Goal: Task Accomplishment & Management: Use online tool/utility

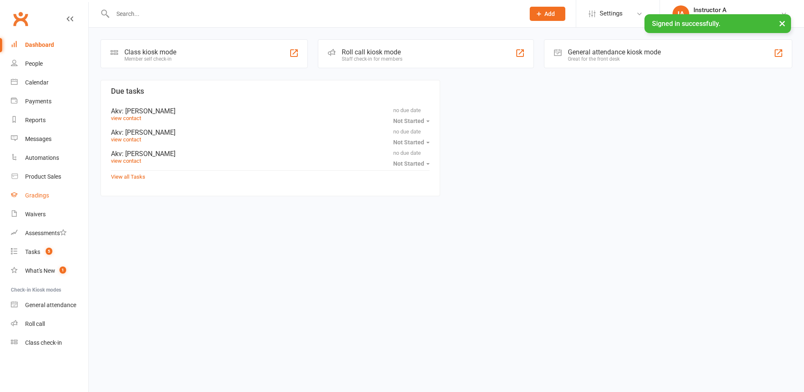
click at [45, 193] on div "Gradings" at bounding box center [37, 195] width 24 height 7
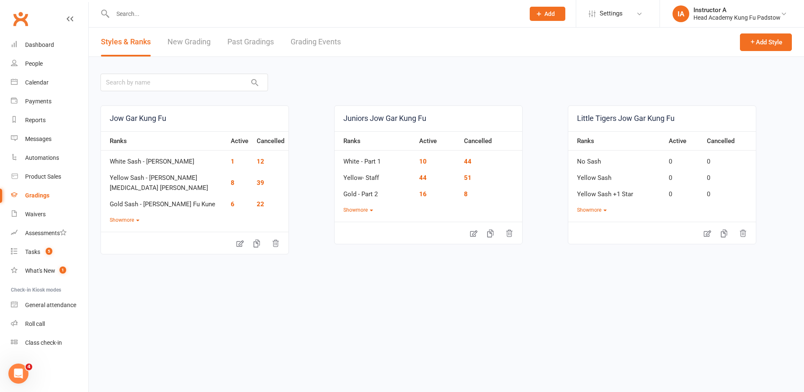
drag, startPoint x: 346, startPoint y: 47, endPoint x: 332, endPoint y: 45, distance: 14.8
click at [344, 47] on div "Styles & Ranks New Grading Past Gradings Grading Events" at bounding box center [221, 42] width 264 height 29
click at [332, 45] on link "Grading Events" at bounding box center [316, 42] width 50 height 29
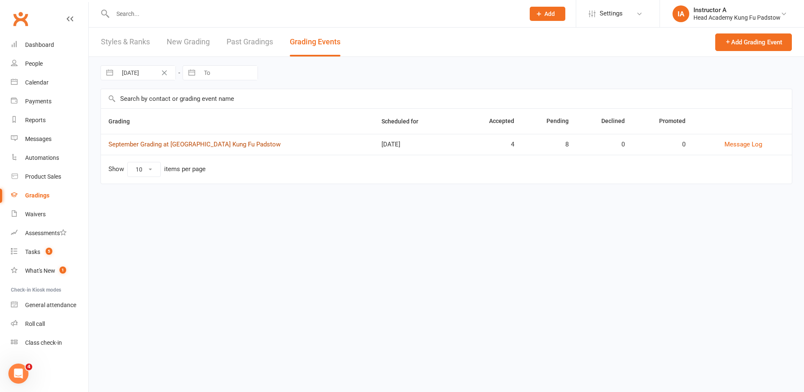
click at [143, 146] on link "September Grading at [GEOGRAPHIC_DATA] Kung Fu Padstow" at bounding box center [194, 145] width 172 height 8
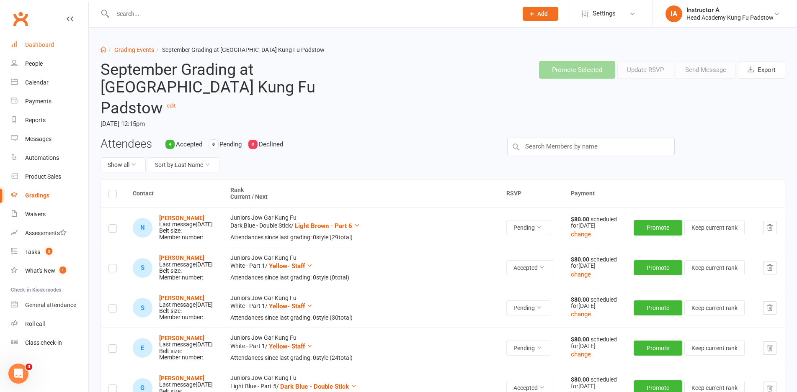
click at [18, 49] on link "Dashboard" at bounding box center [49, 45] width 77 height 19
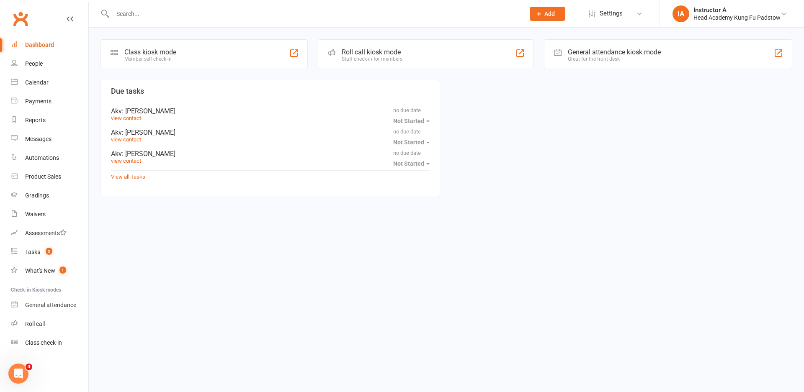
click at [377, 48] on div "Roll call kiosk mode" at bounding box center [372, 52] width 61 height 8
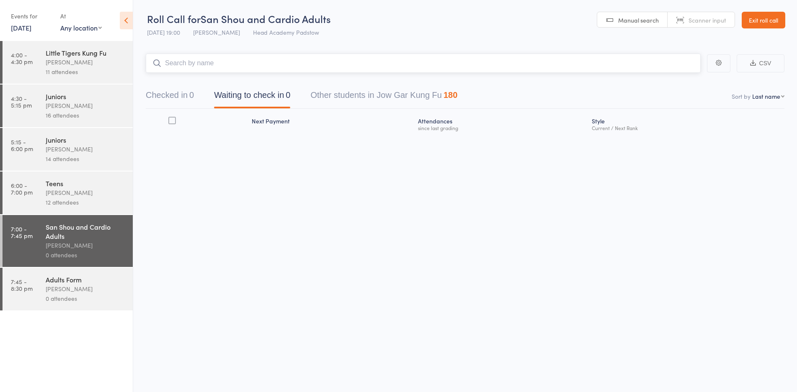
click at [244, 62] on input "search" at bounding box center [423, 63] width 555 height 19
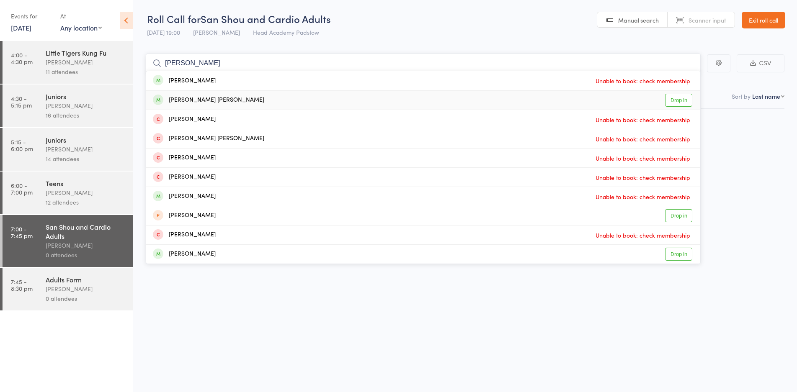
type input "sammy"
click at [682, 98] on link "Drop in" at bounding box center [678, 100] width 27 height 13
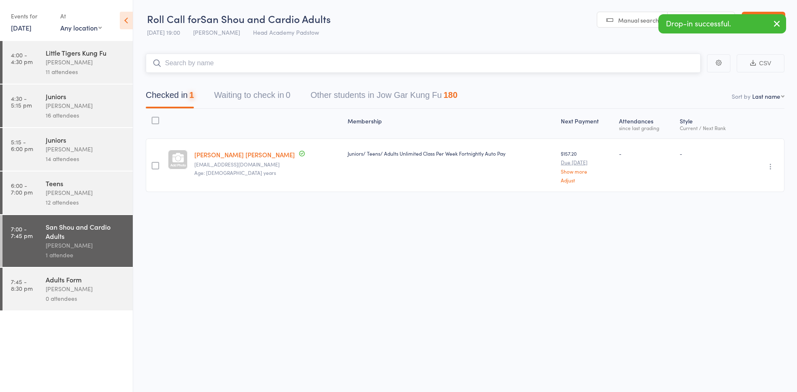
click at [505, 71] on input "search" at bounding box center [423, 63] width 555 height 19
click at [506, 64] on input "search" at bounding box center [423, 63] width 555 height 19
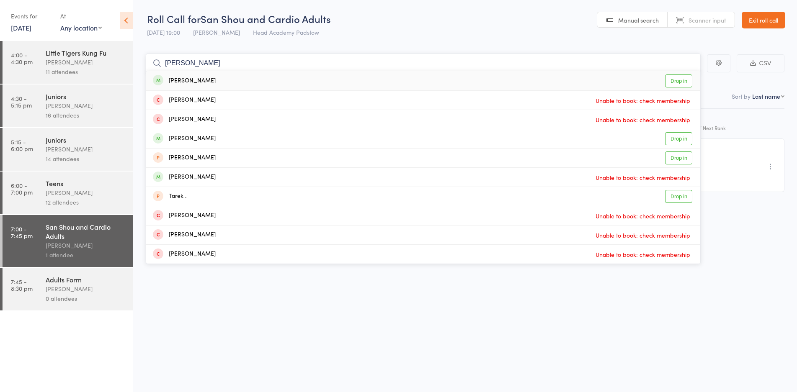
type input "tania"
click at [689, 82] on link "Drop in" at bounding box center [678, 81] width 27 height 13
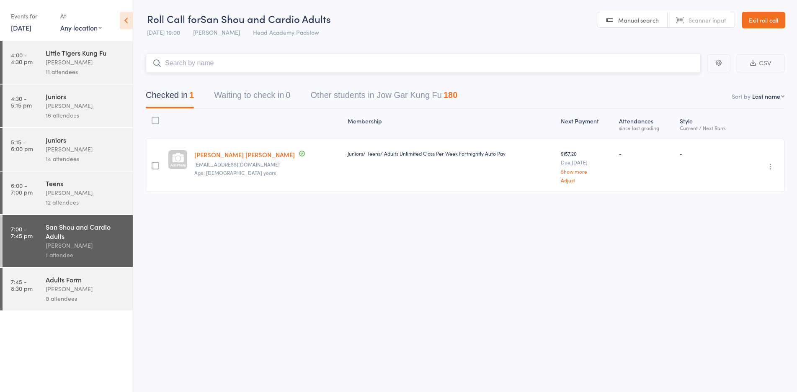
drag, startPoint x: 668, startPoint y: 60, endPoint x: 696, endPoint y: 49, distance: 30.1
click at [670, 59] on input "search" at bounding box center [423, 63] width 555 height 19
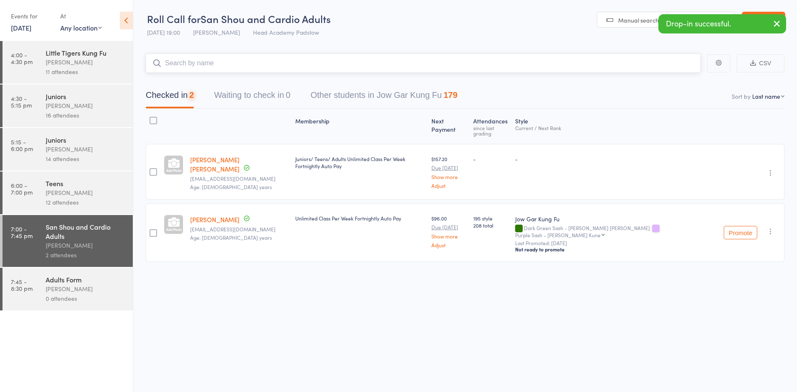
drag, startPoint x: 669, startPoint y: 62, endPoint x: 724, endPoint y: 42, distance: 57.9
click at [682, 57] on input "search" at bounding box center [423, 63] width 555 height 19
click at [775, 29] on button "button" at bounding box center [776, 24] width 18 height 19
drag, startPoint x: 605, startPoint y: 63, endPoint x: 591, endPoint y: 74, distance: 17.6
click at [597, 72] on input "search" at bounding box center [423, 63] width 555 height 19
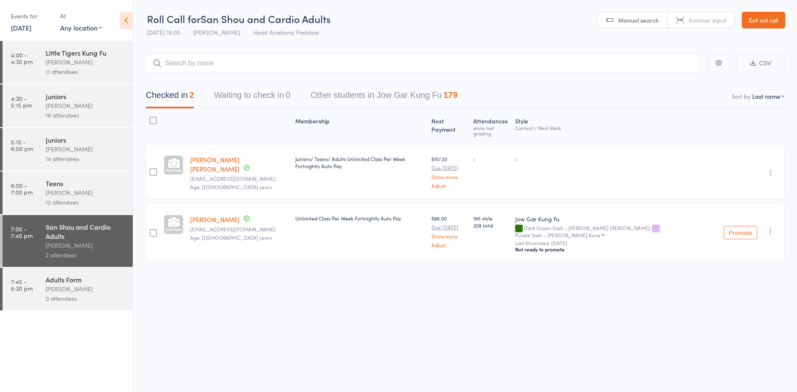
drag, startPoint x: 484, startPoint y: 73, endPoint x: 489, endPoint y: 68, distance: 8.0
click at [485, 72] on main "CSV Checked in 2 Waiting to check in 0 Other students in Jow Gar Kung Fu 179 So…" at bounding box center [465, 170] width 664 height 258
click at [490, 68] on input "search" at bounding box center [423, 63] width 555 height 19
click at [311, 62] on input "search" at bounding box center [423, 63] width 555 height 19
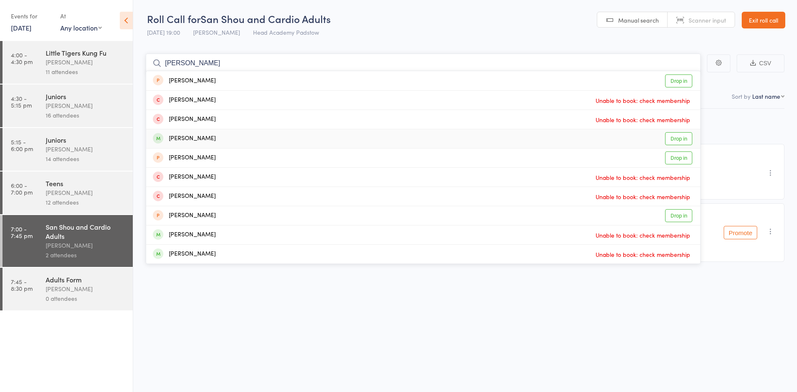
type input "liam"
click at [666, 139] on link "Drop in" at bounding box center [678, 138] width 27 height 13
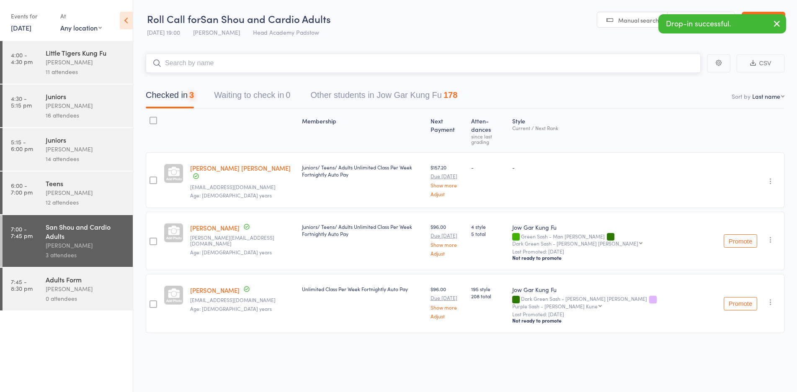
click at [193, 67] on input "search" at bounding box center [423, 63] width 555 height 19
drag, startPoint x: 178, startPoint y: 64, endPoint x: 170, endPoint y: 52, distance: 14.2
click at [162, 59] on input "search" at bounding box center [423, 63] width 555 height 19
click at [177, 41] on div "Roll Call for San Shou and Cardio Adults 10 Sep 19:00 James Agius Head Academy …" at bounding box center [239, 26] width 184 height 29
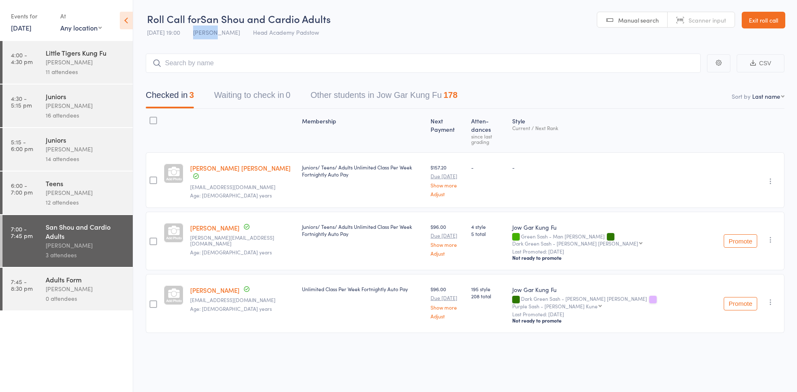
drag, startPoint x: 214, startPoint y: 32, endPoint x: 194, endPoint y: 34, distance: 20.6
click at [194, 34] on span "James Agius" at bounding box center [216, 32] width 47 height 8
drag, startPoint x: 167, startPoint y: 30, endPoint x: 239, endPoint y: 31, distance: 72.0
click at [239, 31] on div "10 Sep 19:00 James Agius Head Academy Padstow" at bounding box center [233, 33] width 172 height 14
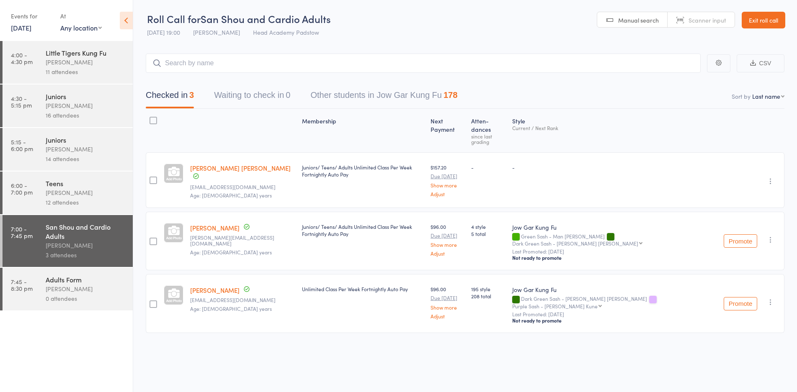
click at [239, 31] on div "10 Sep 19:00 James Agius Head Academy Padstow" at bounding box center [233, 33] width 172 height 14
drag, startPoint x: 237, startPoint y: 31, endPoint x: 175, endPoint y: 32, distance: 62.8
click at [175, 32] on div "10 Sep 19:00 James Agius Head Academy Padstow" at bounding box center [233, 33] width 172 height 14
click at [175, 32] on span "10 Sep 19:00" at bounding box center [163, 32] width 33 height 8
drag, startPoint x: 184, startPoint y: 31, endPoint x: 268, endPoint y: 32, distance: 83.7
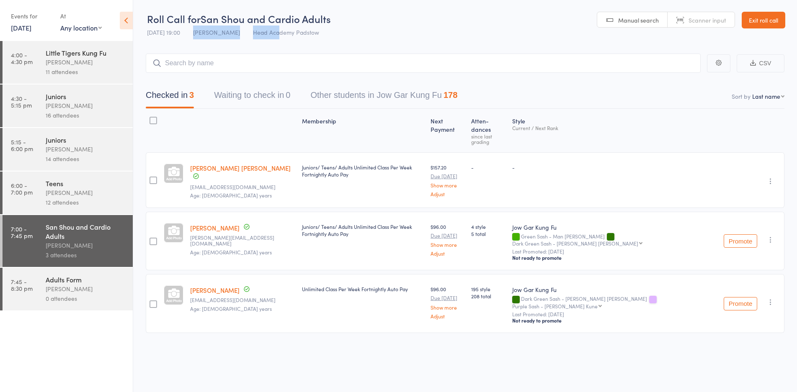
click at [268, 32] on div "10 Sep 19:00 James Agius Head Academy Padstow" at bounding box center [233, 33] width 172 height 14
click at [268, 32] on span "Head Academy Padstow" at bounding box center [286, 32] width 66 height 8
drag, startPoint x: 221, startPoint y: 29, endPoint x: 296, endPoint y: 35, distance: 74.8
click at [296, 35] on div "10 Sep 19:00 James Agius Head Academy Padstow" at bounding box center [233, 33] width 172 height 14
drag, startPoint x: 347, startPoint y: 35, endPoint x: 141, endPoint y: 36, distance: 206.4
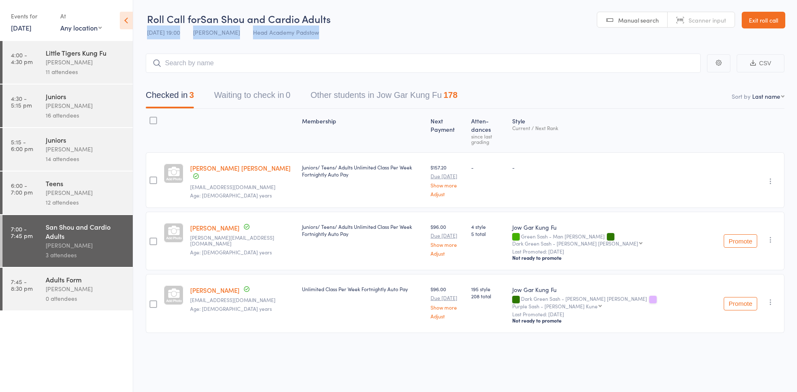
click at [141, 36] on header "Roll Call for San Shou and Cardio Adults 10 Sep 19:00 James Agius Head Academy …" at bounding box center [465, 20] width 664 height 41
click at [185, 43] on main "CSV Checked in 3 Waiting to check in 0 Other students in Jow Gar Kung Fu 178 So…" at bounding box center [465, 205] width 664 height 329
drag, startPoint x: 154, startPoint y: 19, endPoint x: 320, endPoint y: 26, distance: 165.5
click at [319, 27] on div "Roll Call for San Shou and Cardio Adults 10 Sep 19:00 James Agius Head Academy …" at bounding box center [239, 26] width 184 height 29
click at [320, 26] on div "Roll Call for San Shou and Cardio Adults 10 Sep 19:00 James Agius Head Academy …" at bounding box center [239, 26] width 184 height 29
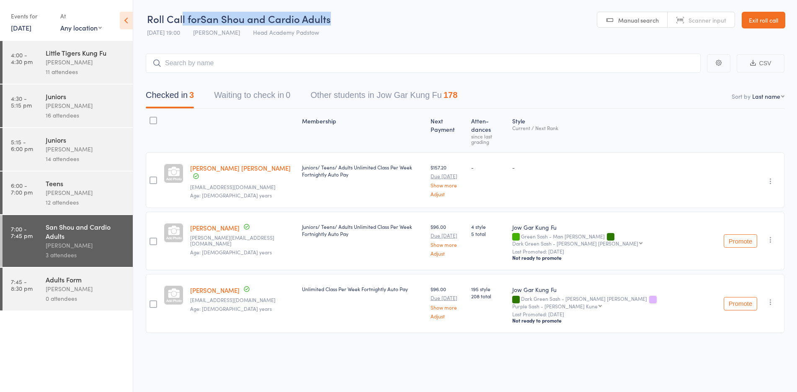
drag, startPoint x: 358, startPoint y: 20, endPoint x: 182, endPoint y: 20, distance: 175.8
click at [182, 20] on header "Roll Call for San Shou and Cardio Adults 10 Sep 19:00 James Agius Head Academy …" at bounding box center [465, 20] width 664 height 41
drag, startPoint x: 399, startPoint y: 45, endPoint x: 394, endPoint y: 43, distance: 6.0
click at [399, 46] on main "CSV Checked in 3 Waiting to check in 0 Other students in Jow Gar Kung Fu 178 So…" at bounding box center [465, 205] width 664 height 329
click at [101, 66] on div "James Agius" at bounding box center [86, 62] width 80 height 10
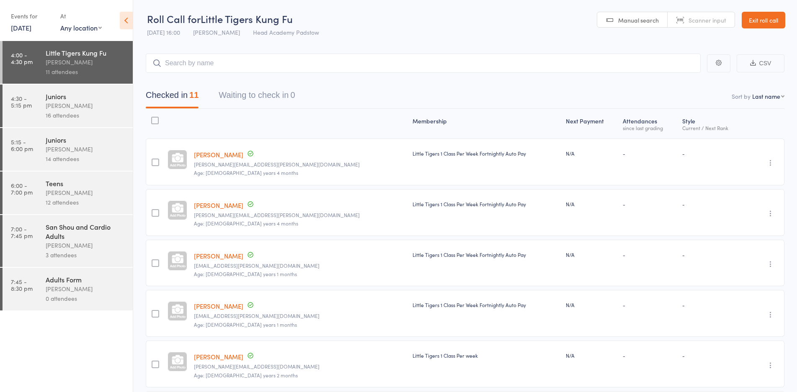
click at [98, 194] on div "James Agius" at bounding box center [86, 193] width 80 height 10
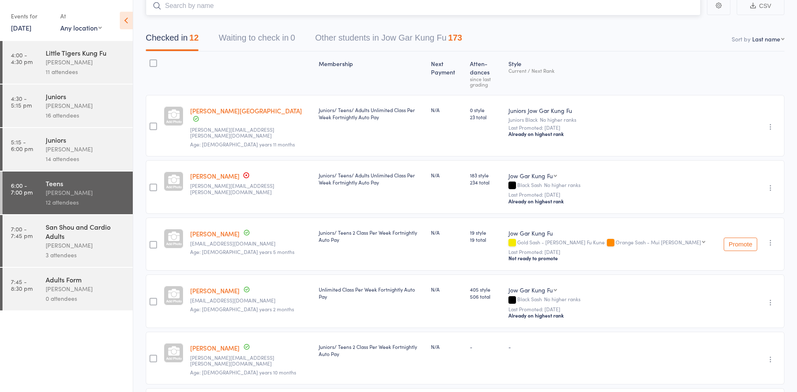
scroll to position [84, 0]
